Goal: Information Seeking & Learning: Find specific fact

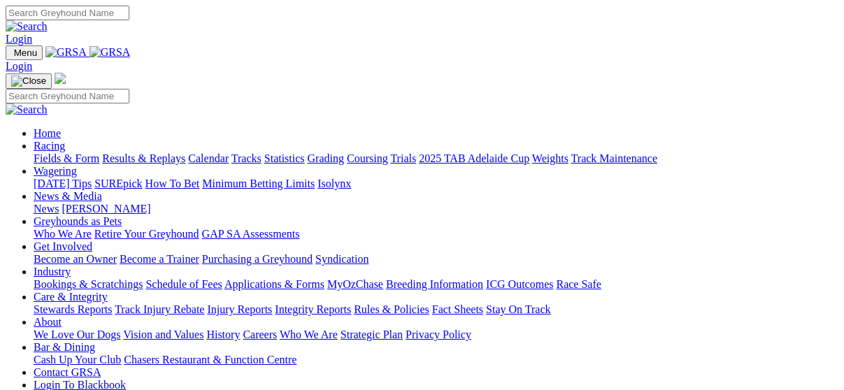
click at [65, 140] on link "Racing" at bounding box center [49, 146] width 31 height 12
click at [175, 152] on link "Results & Replays" at bounding box center [143, 158] width 83 height 12
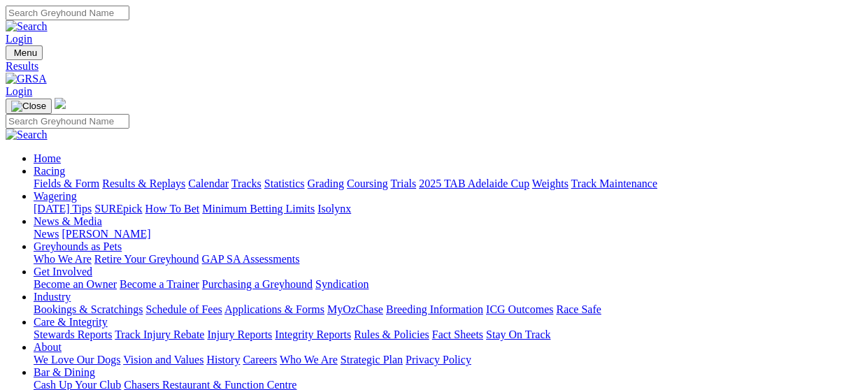
scroll to position [256, 0]
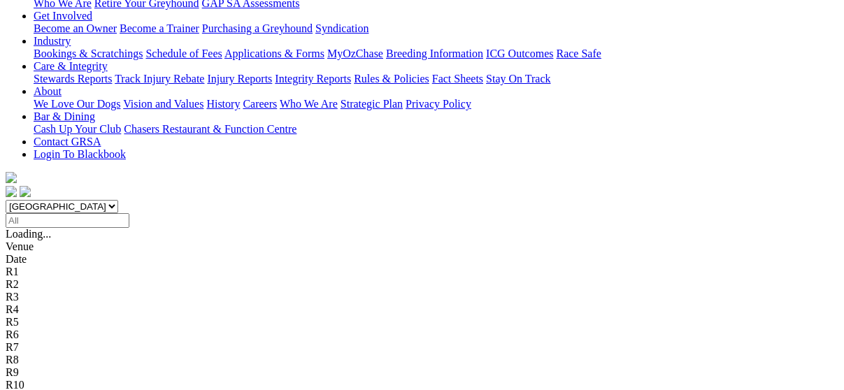
drag, startPoint x: 152, startPoint y: 85, endPoint x: 218, endPoint y: 101, distance: 67.0
drag, startPoint x: 639, startPoint y: 36, endPoint x: 672, endPoint y: 38, distance: 32.9
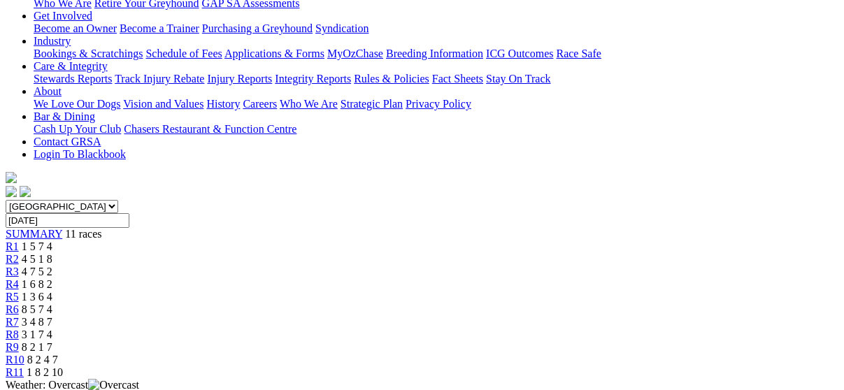
scroll to position [513, 0]
